Goal: Information Seeking & Learning: Learn about a topic

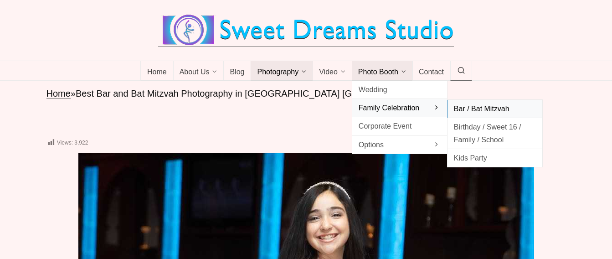
click at [464, 108] on span "Bar / Bat Mitzvah" at bounding box center [495, 108] width 82 height 12
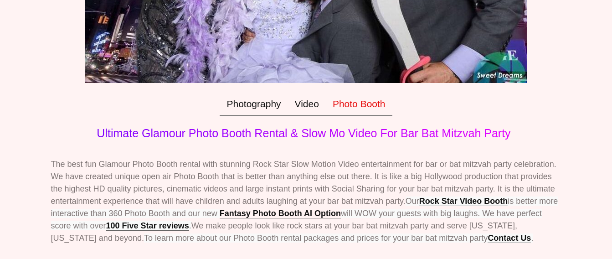
scroll to position [46, 0]
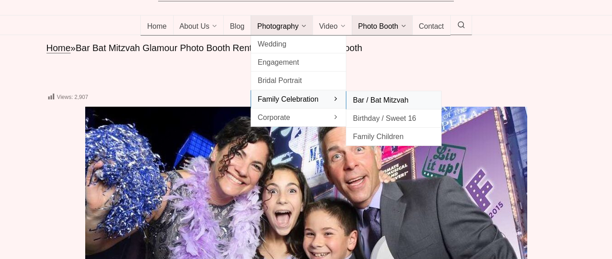
click at [370, 98] on span "Bar / Bat Mitzvah" at bounding box center [393, 100] width 82 height 12
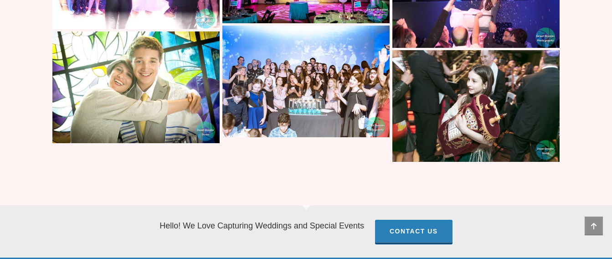
scroll to position [6856, 0]
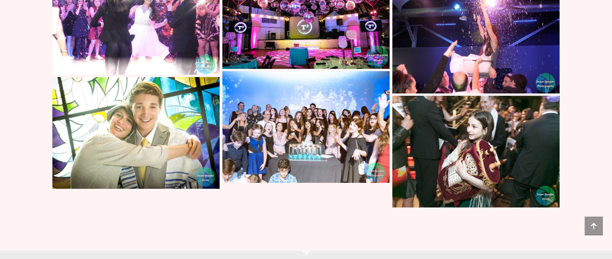
click at [299, 102] on img at bounding box center [305, 127] width 167 height 112
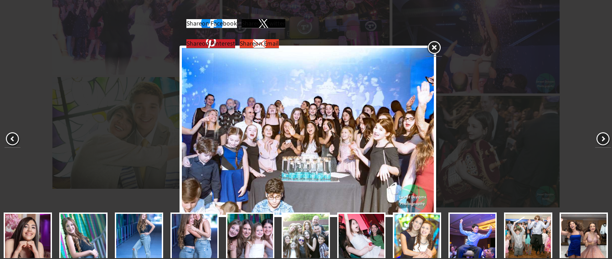
click at [432, 46] on link at bounding box center [433, 48] width 16 height 17
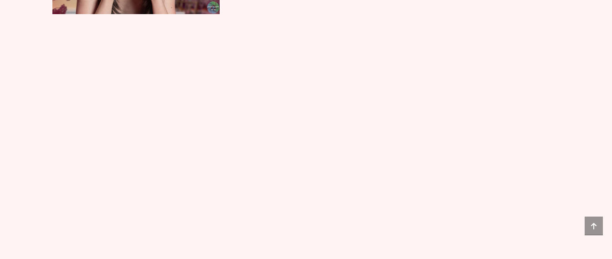
scroll to position [3316, 0]
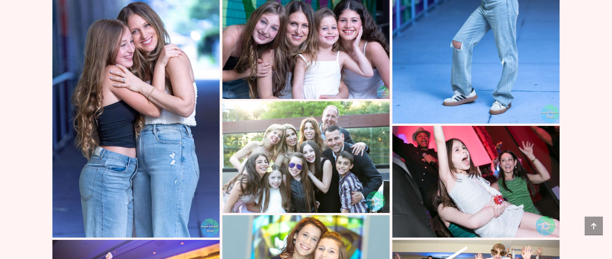
click at [156, 122] on img at bounding box center [135, 112] width 167 height 250
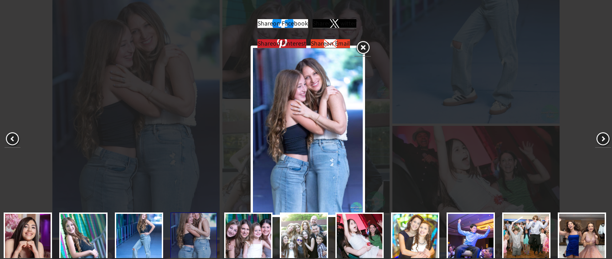
click at [358, 47] on link at bounding box center [362, 48] width 16 height 17
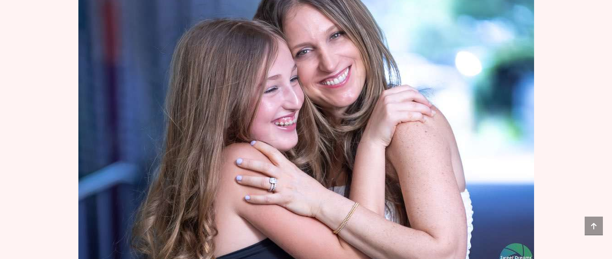
scroll to position [2041, 0]
